Goal: Information Seeking & Learning: Check status

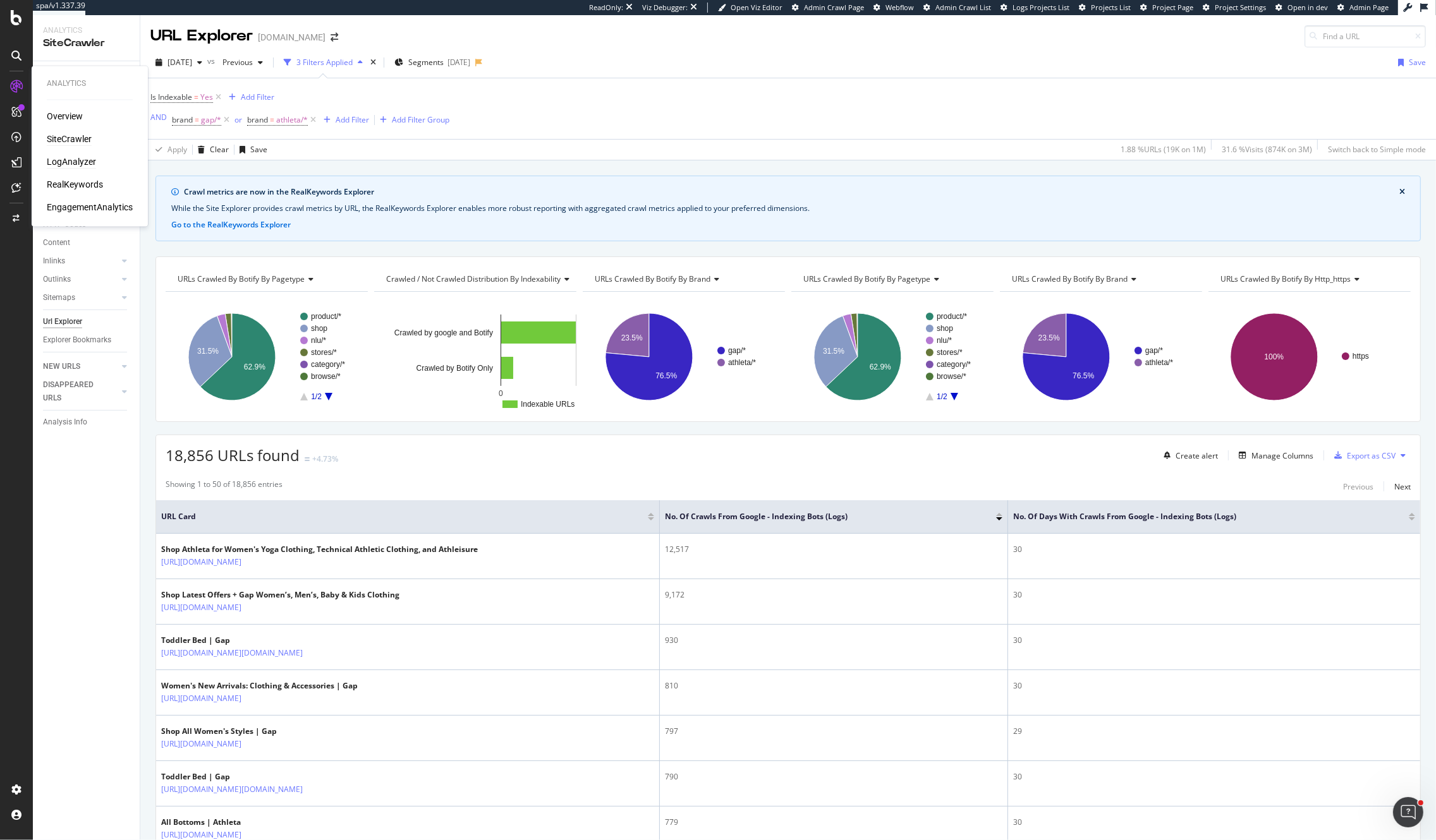
click at [69, 160] on div "LogAnalyzer" at bounding box center [71, 162] width 49 height 13
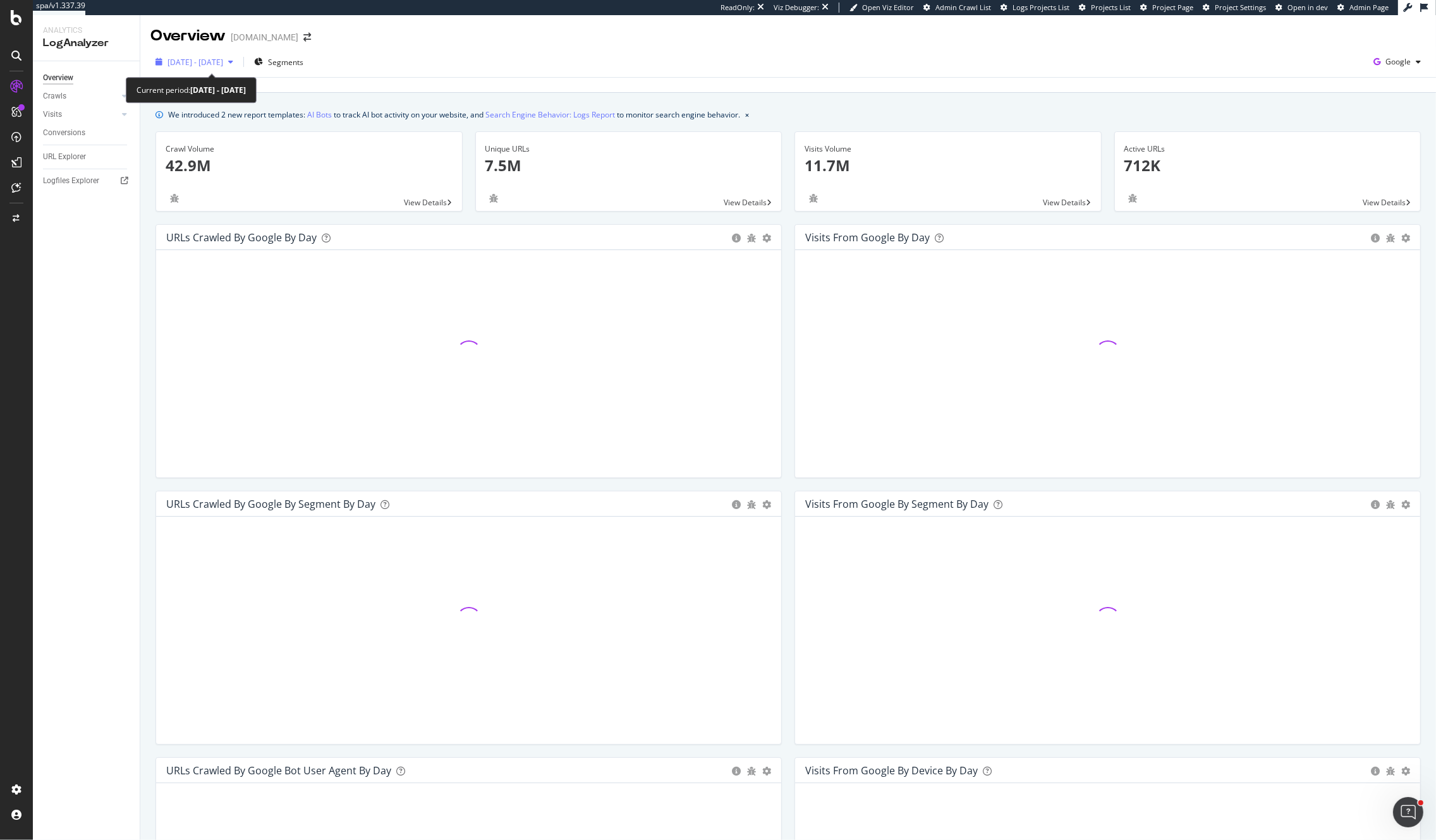
click at [181, 67] on span "[DATE] - [DATE]" at bounding box center [195, 62] width 55 height 11
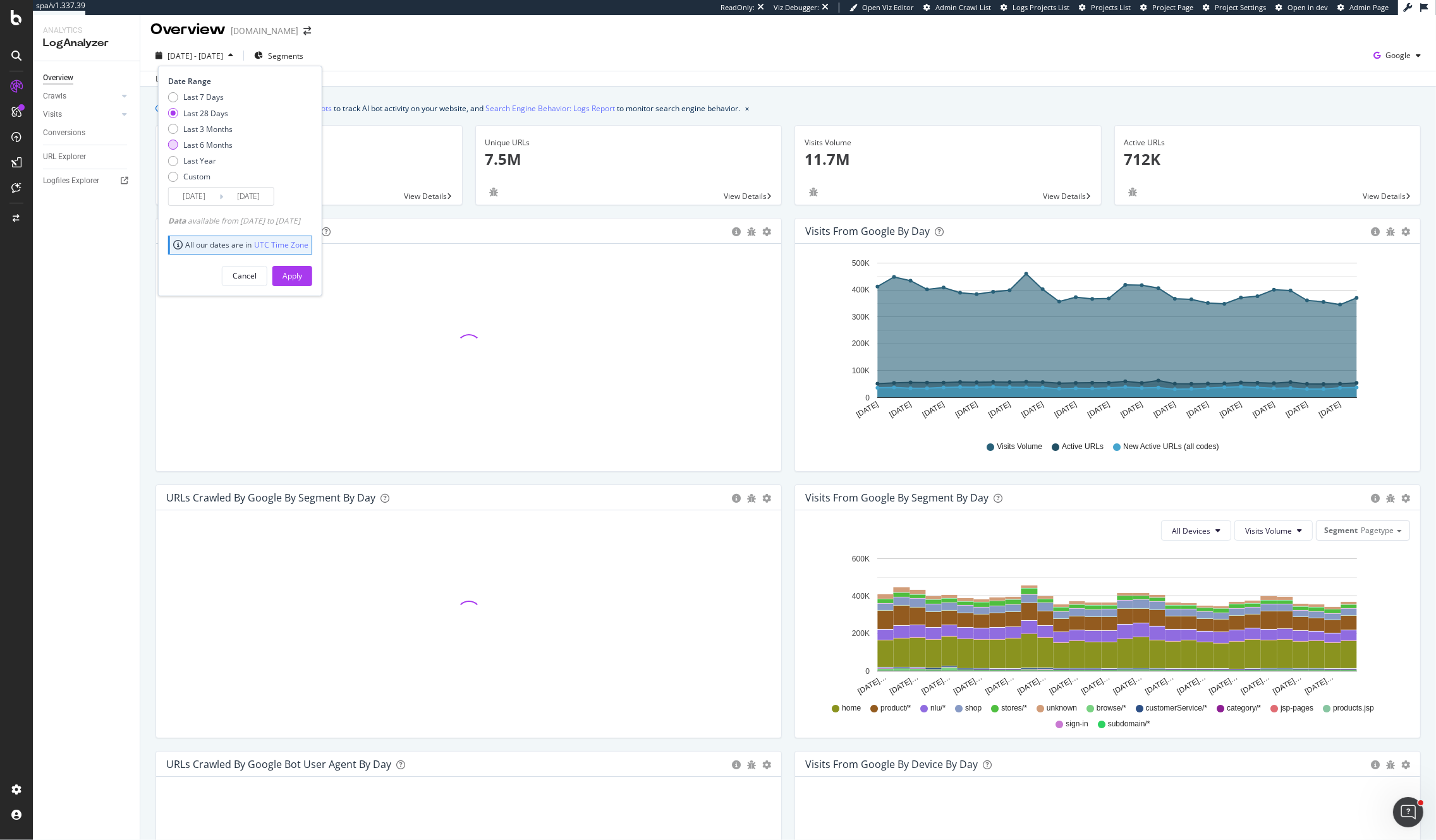
scroll to position [21, 0]
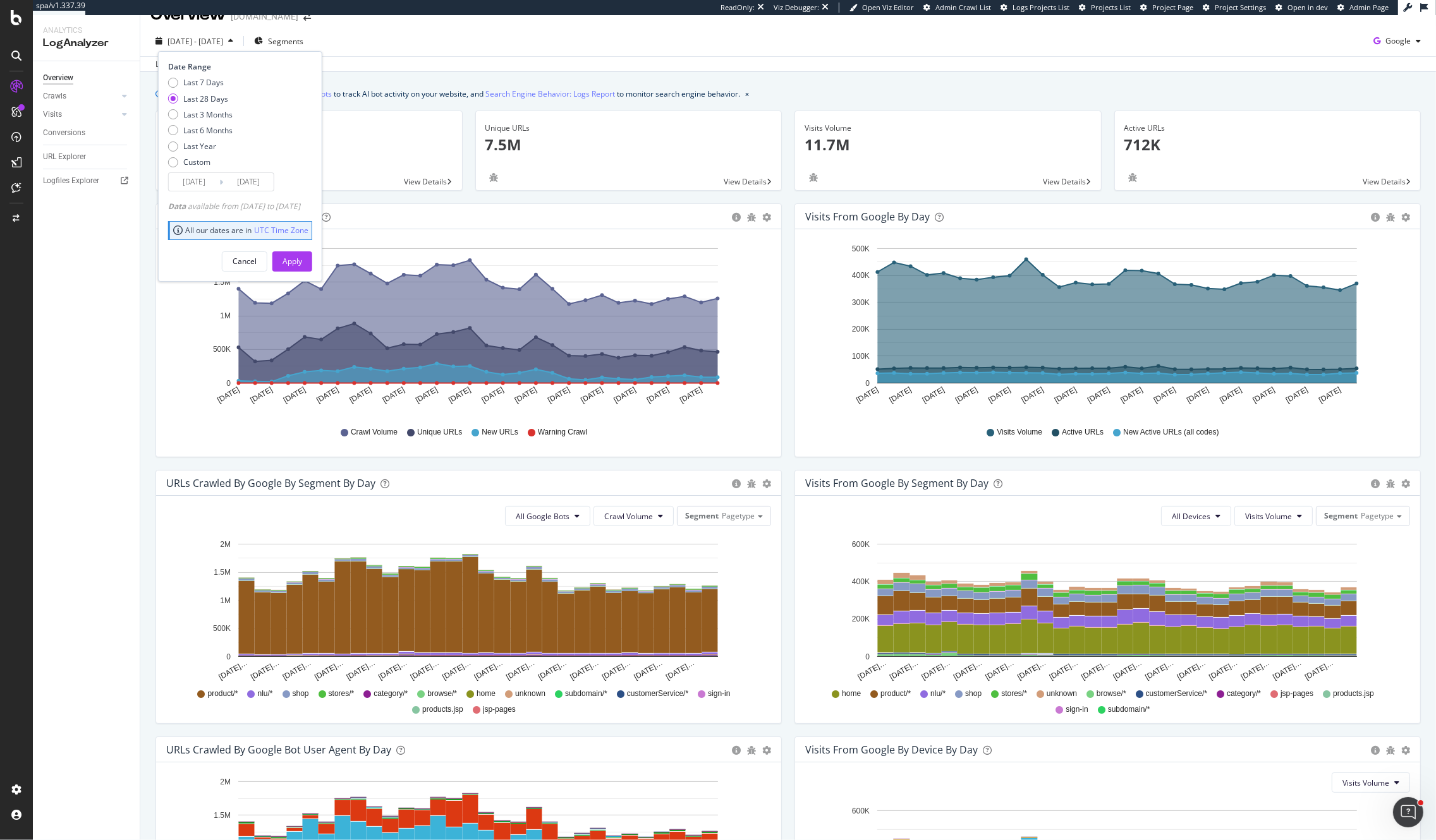
click at [380, 60] on div "Last update [DATE]" at bounding box center [787, 63] width 1295 height 15
click at [303, 45] on span "Segments" at bounding box center [286, 41] width 35 height 11
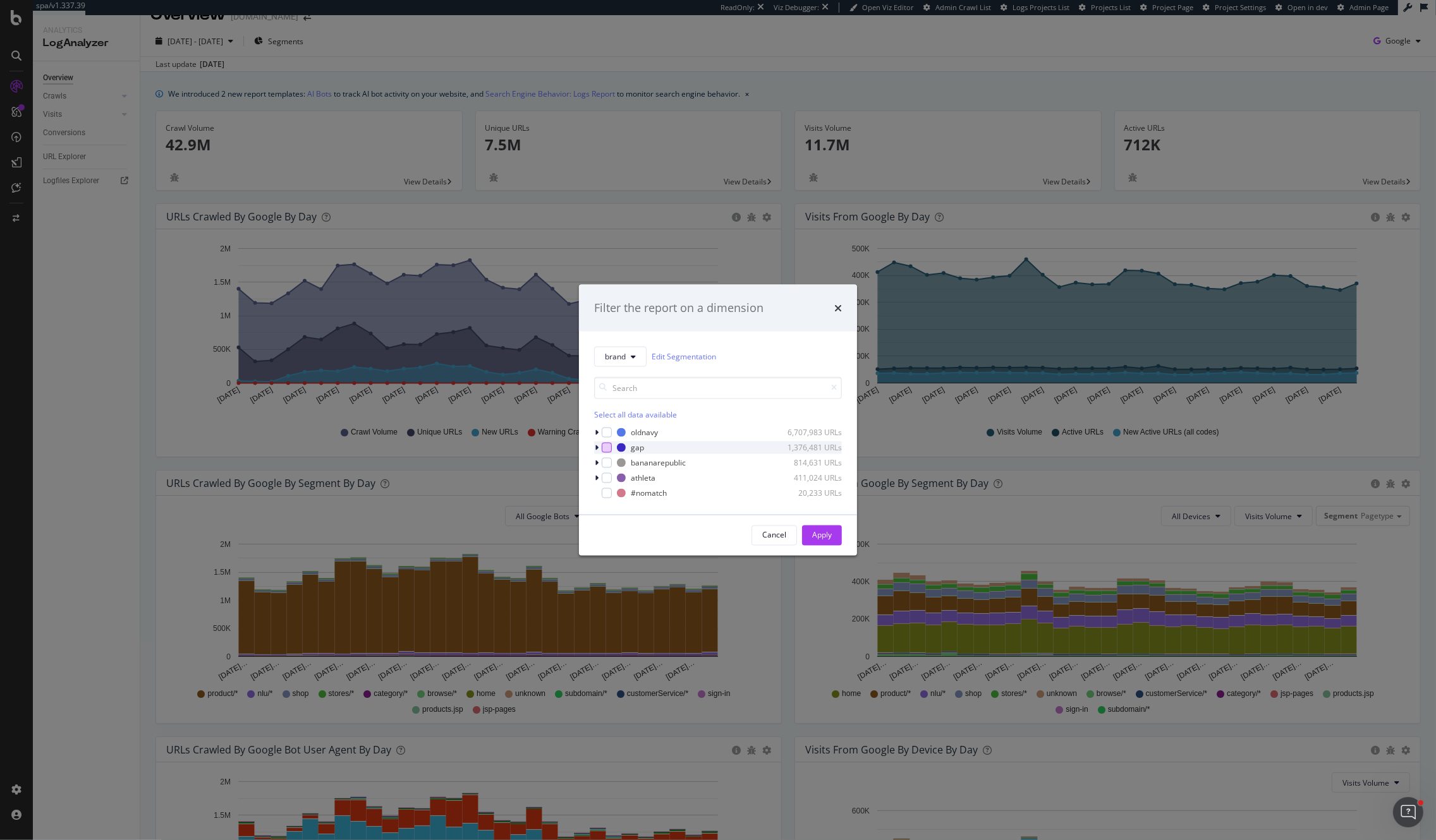
click at [608, 448] on div "modal" at bounding box center [607, 447] width 10 height 10
click at [610, 482] on div "modal" at bounding box center [607, 478] width 10 height 10
click at [830, 535] on div "Apply" at bounding box center [822, 535] width 20 height 11
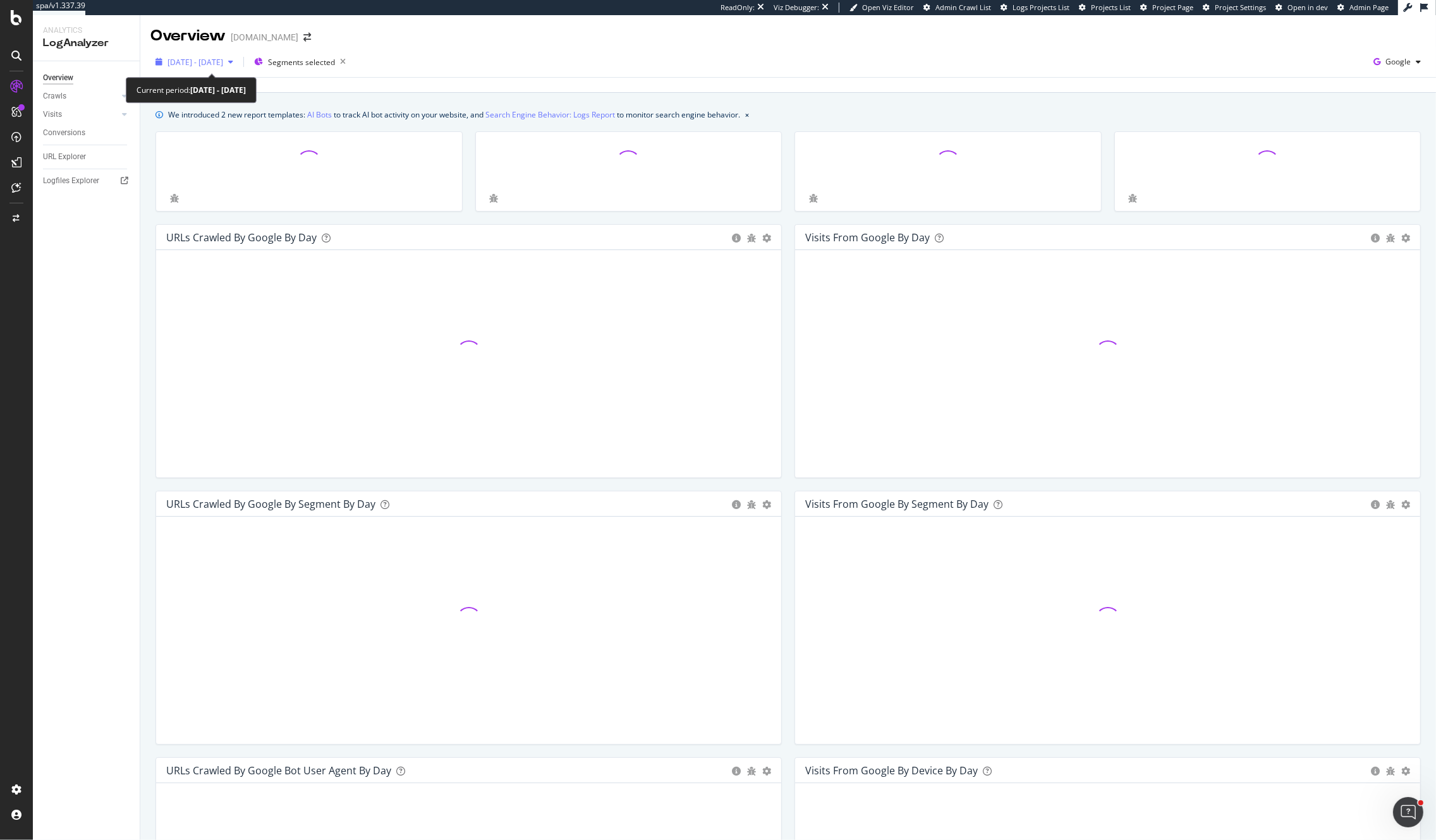
click at [181, 60] on span "[DATE] - [DATE]" at bounding box center [195, 62] width 55 height 11
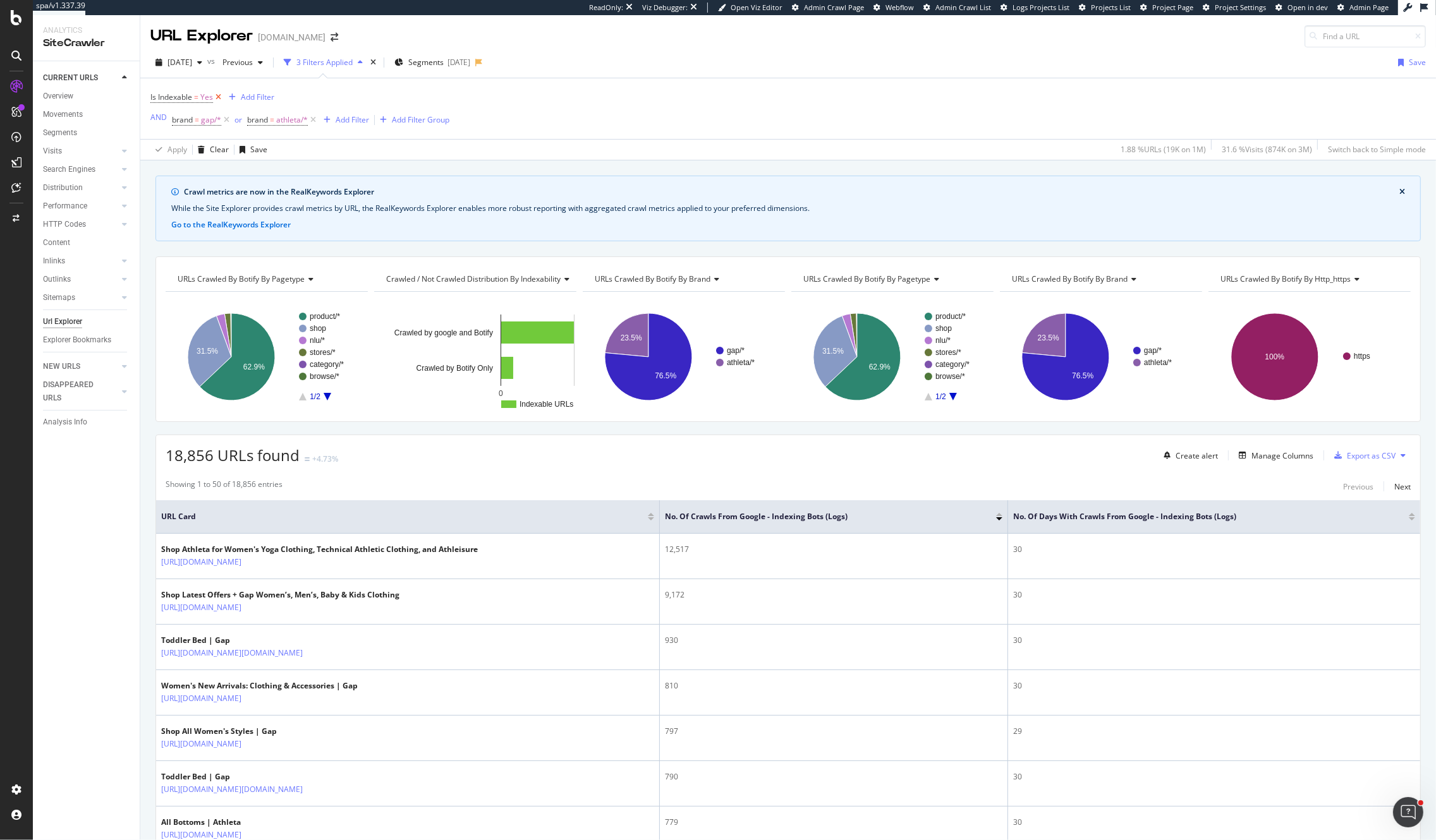
click at [220, 97] on icon at bounding box center [218, 97] width 11 height 13
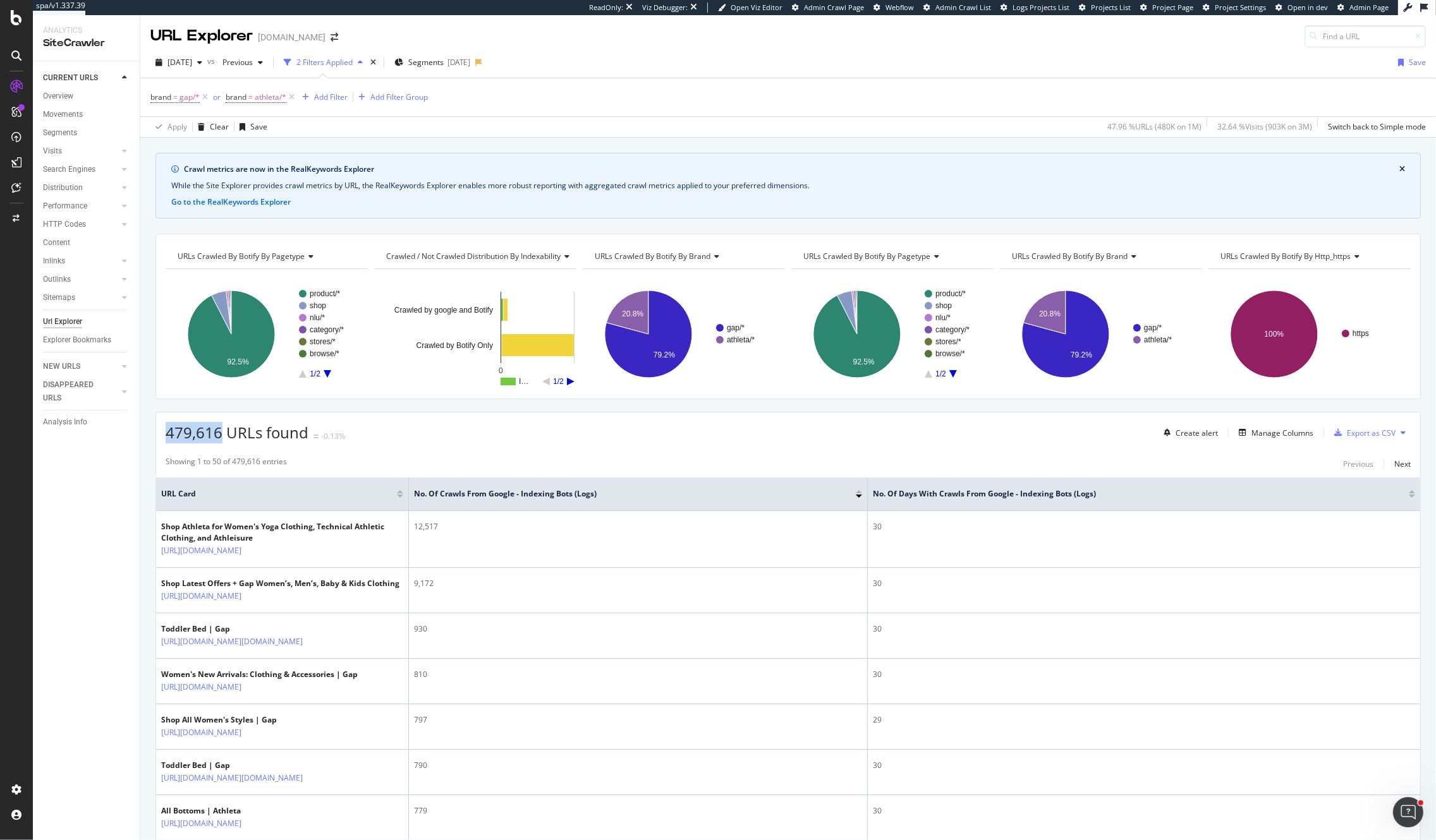
drag, startPoint x: 222, startPoint y: 437, endPoint x: 158, endPoint y: 432, distance: 64.2
click at [158, 432] on div "479,616 URLs found -0.13% Create alert Manage Columns Export as CSV" at bounding box center [787, 427] width 1264 height 31
copy span "479,616"
click at [226, 437] on span "479,616 URLs found" at bounding box center [236, 432] width 143 height 21
drag, startPoint x: 307, startPoint y: 432, endPoint x: 165, endPoint y: 443, distance: 142.4
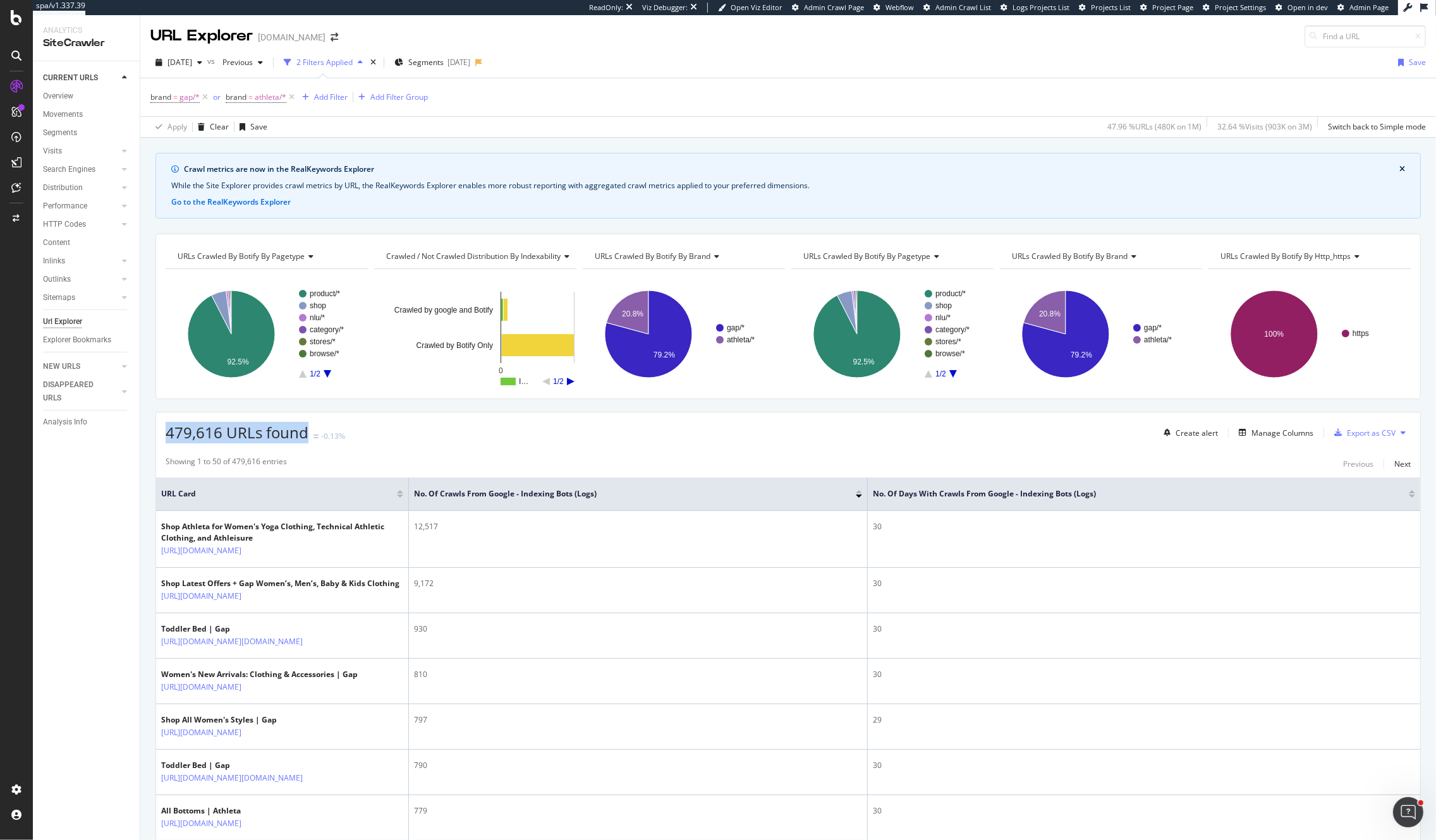
click at [165, 443] on div "479,616 URLs found -0.13%" at bounding box center [255, 433] width 179 height 22
